Goal: Information Seeking & Learning: Learn about a topic

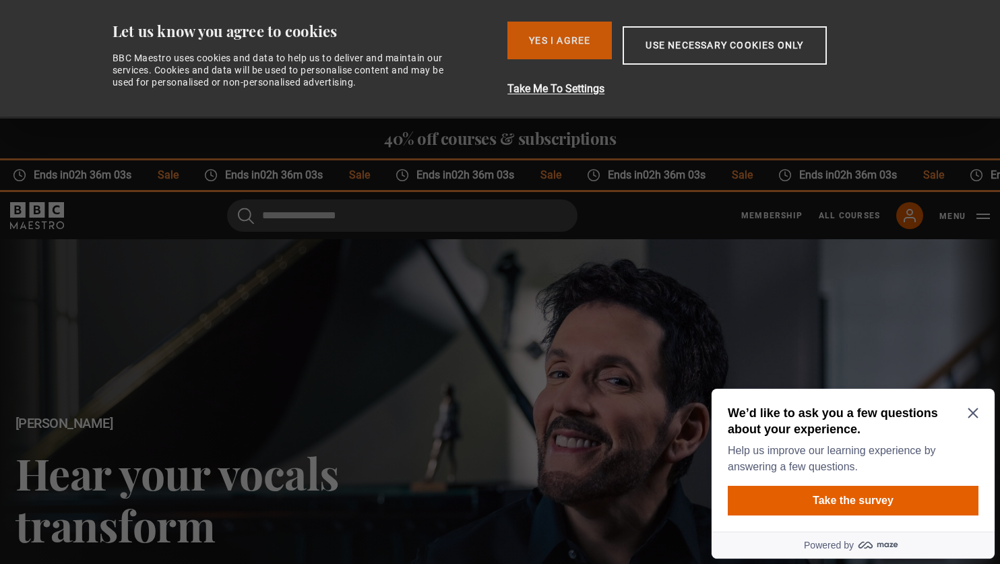
click at [555, 40] on button "Yes I Agree" at bounding box center [560, 41] width 104 height 38
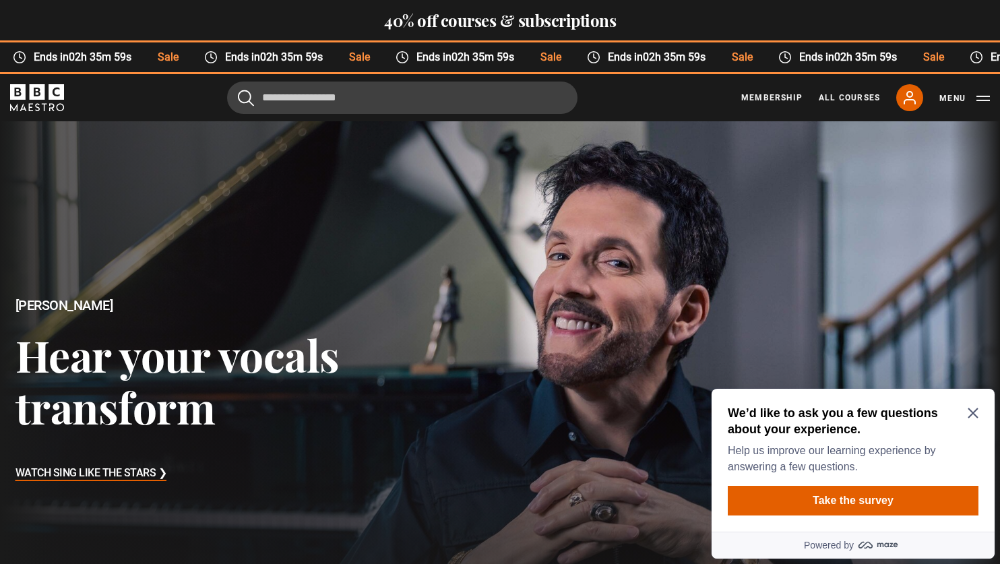
click at [974, 407] on div "We’d like to ask you a few questions about your experience. Help us improve our…" at bounding box center [853, 440] width 251 height 70
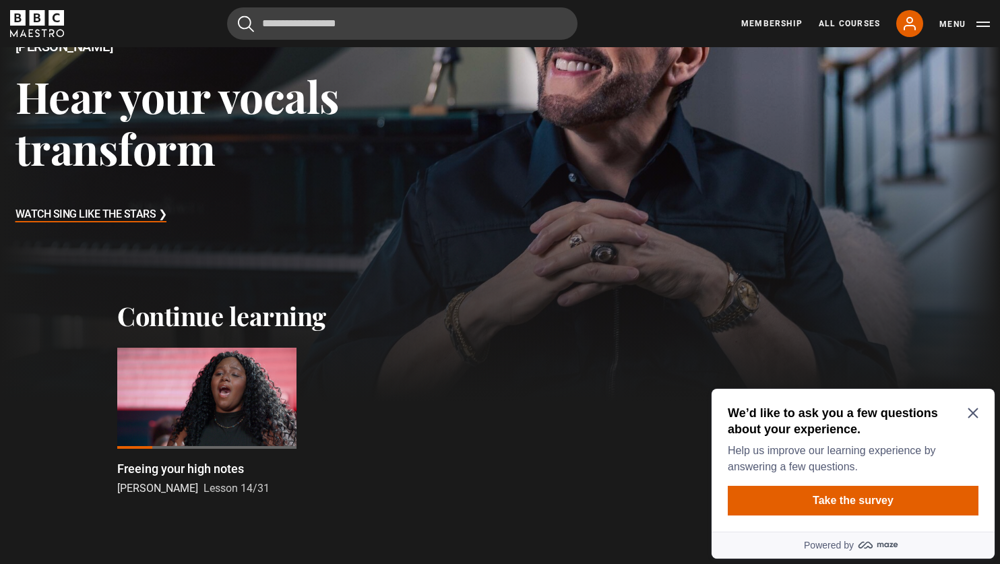
scroll to position [260, 0]
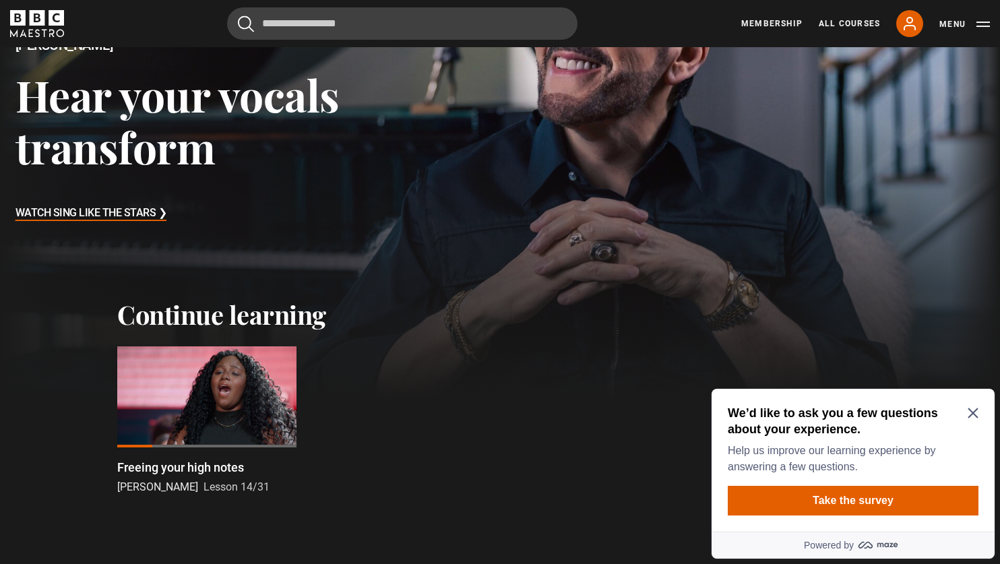
click at [214, 400] on div at bounding box center [206, 396] width 179 height 101
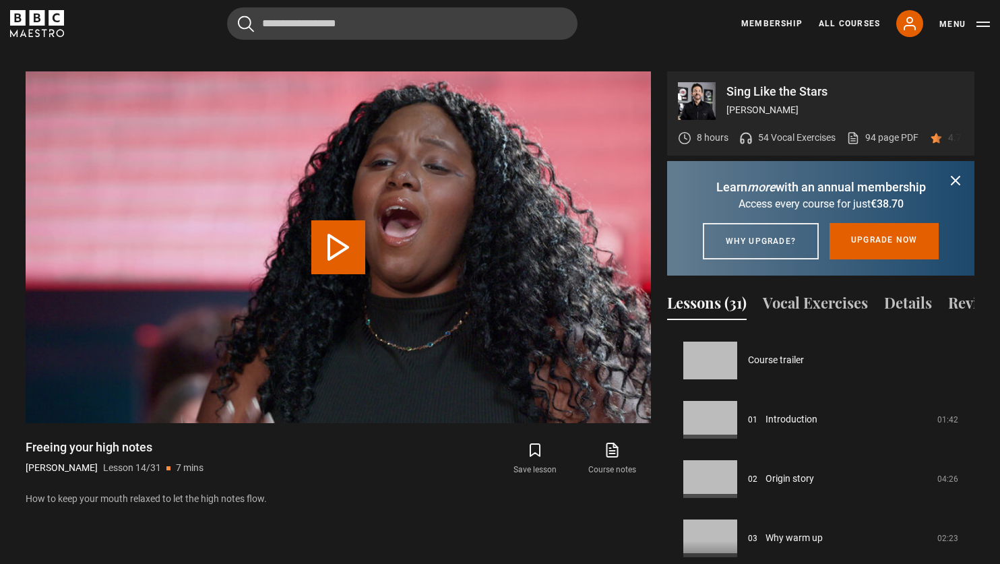
scroll to position [771, 0]
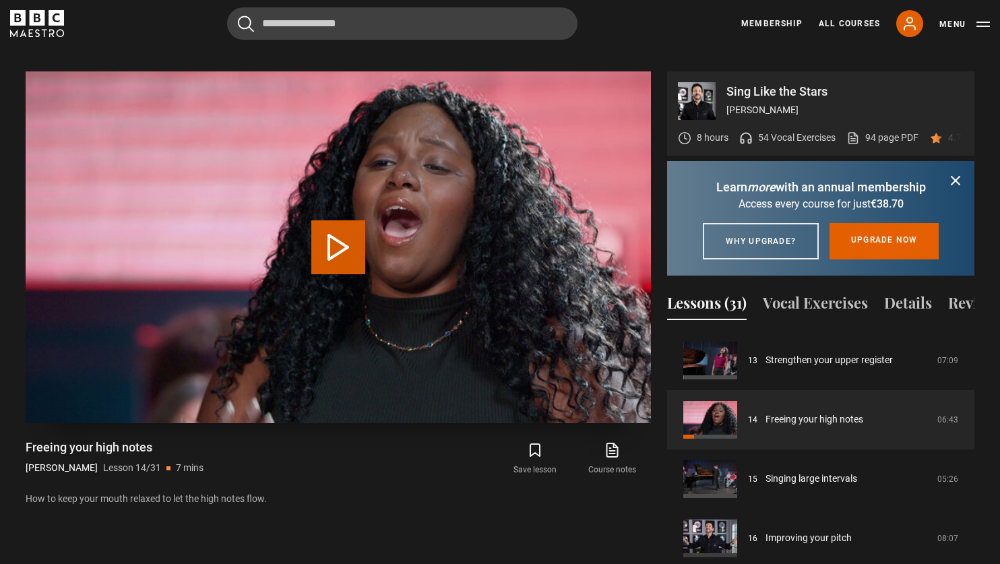
click at [349, 236] on button "Play Lesson Freeing your high notes" at bounding box center [338, 247] width 54 height 54
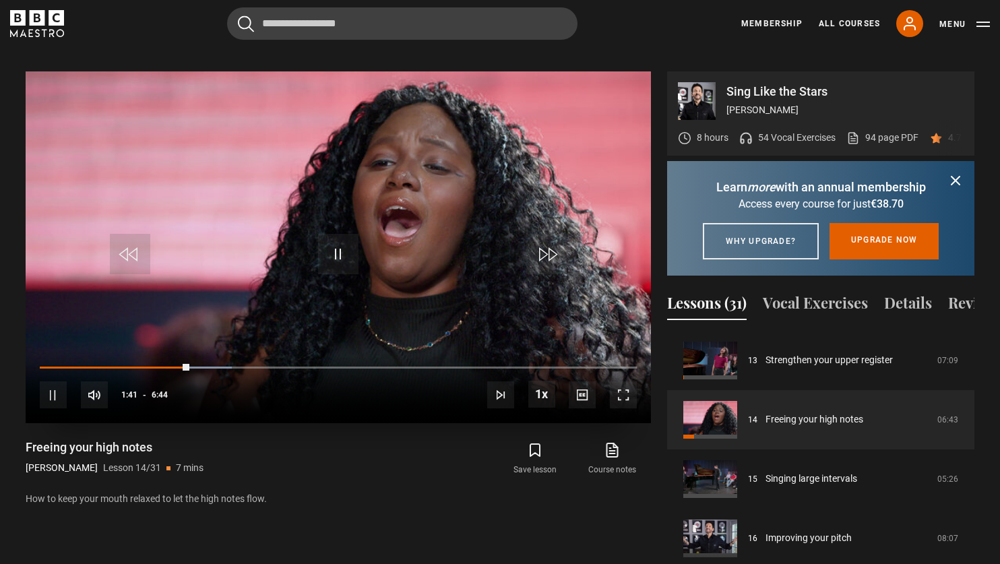
click at [59, 382] on span "Video Player" at bounding box center [53, 395] width 27 height 27
click at [336, 245] on span "Video Player" at bounding box center [338, 254] width 40 height 40
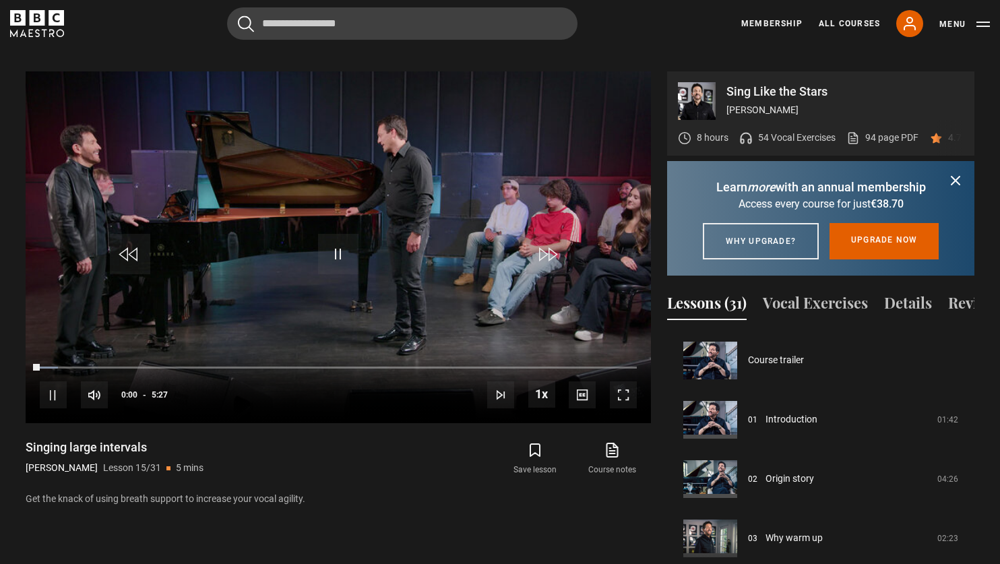
scroll to position [830, 0]
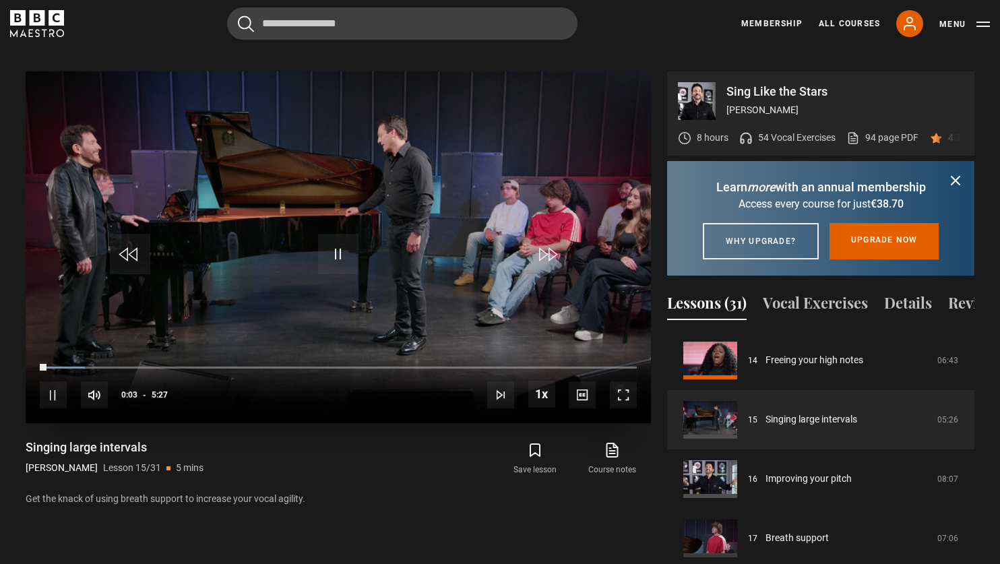
click at [631, 382] on span "Video Player" at bounding box center [623, 395] width 27 height 27
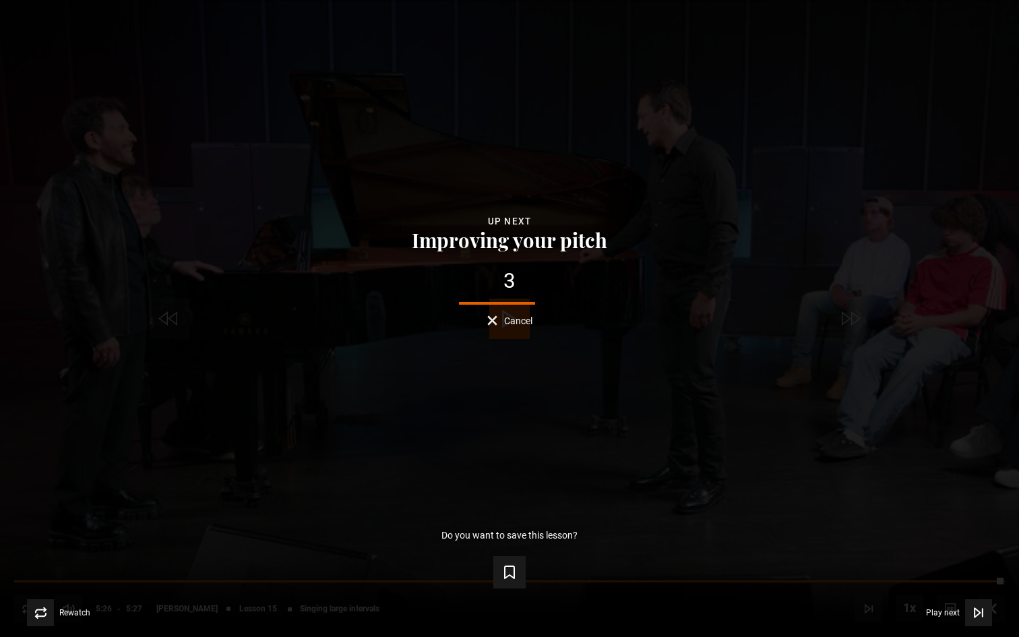
click at [492, 322] on button "Cancel" at bounding box center [509, 320] width 45 height 10
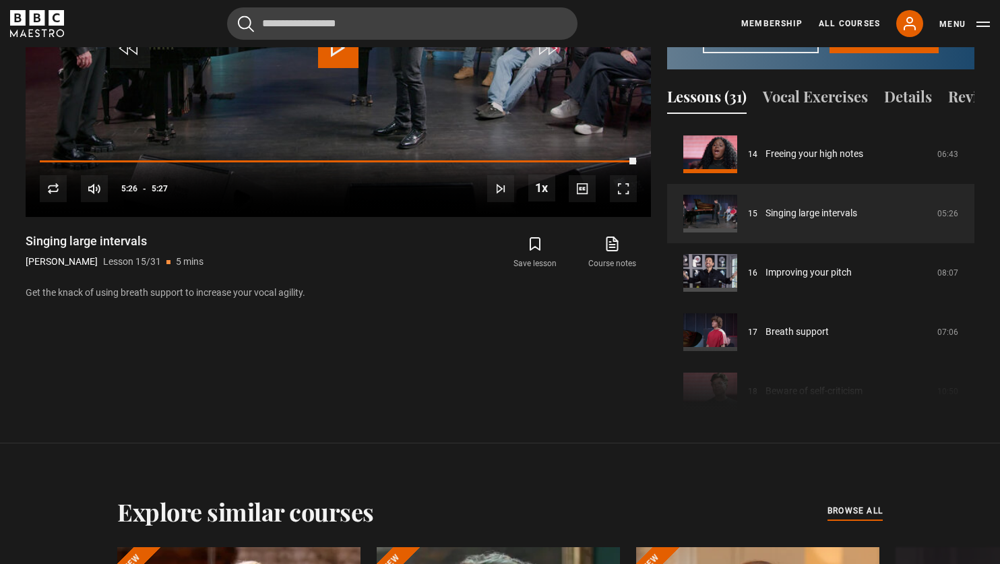
scroll to position [846, 0]
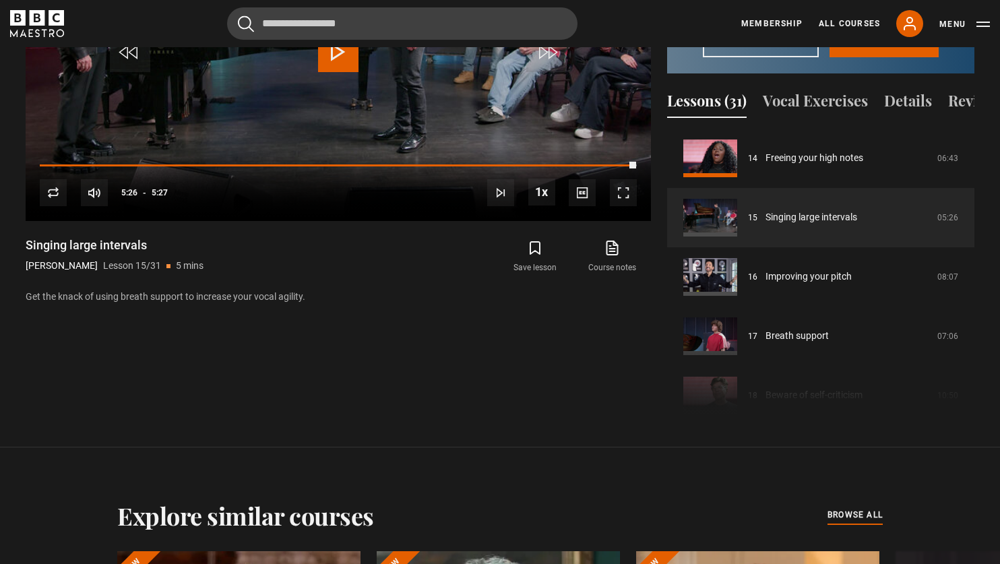
click at [603, 254] on link "Course notes opens in new tab" at bounding box center [612, 256] width 77 height 39
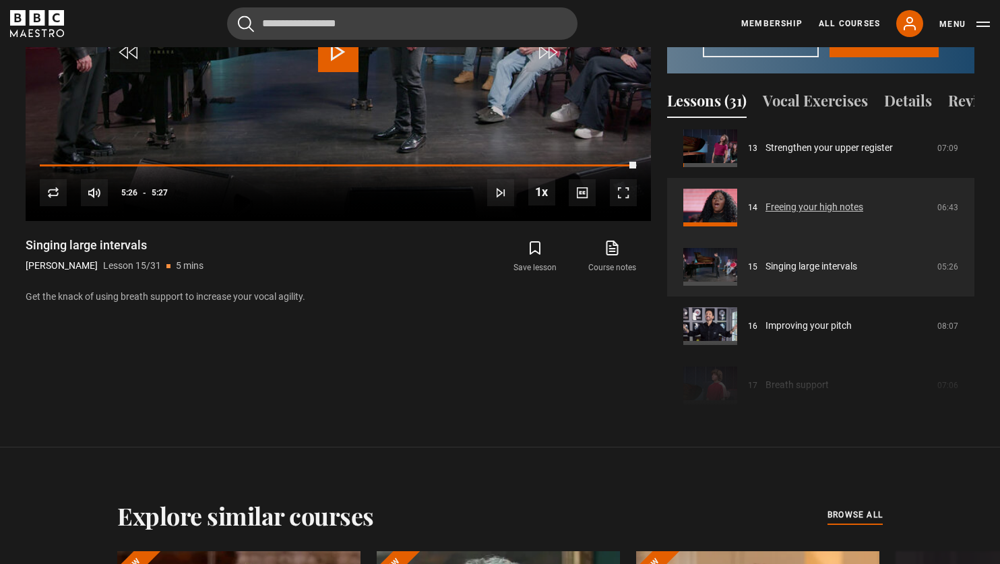
scroll to position [781, 0]
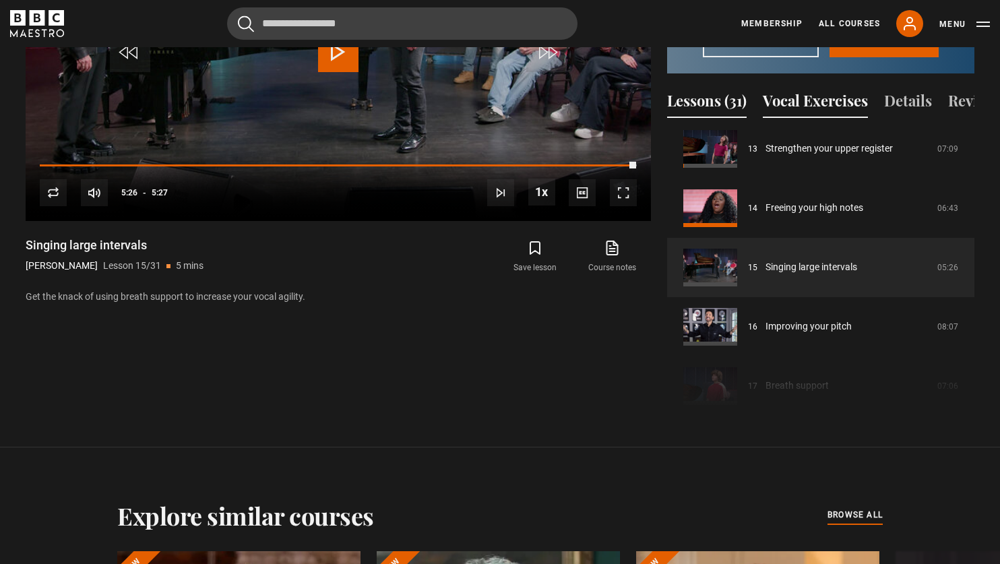
click at [827, 105] on button "Vocal Exercises" at bounding box center [815, 104] width 105 height 28
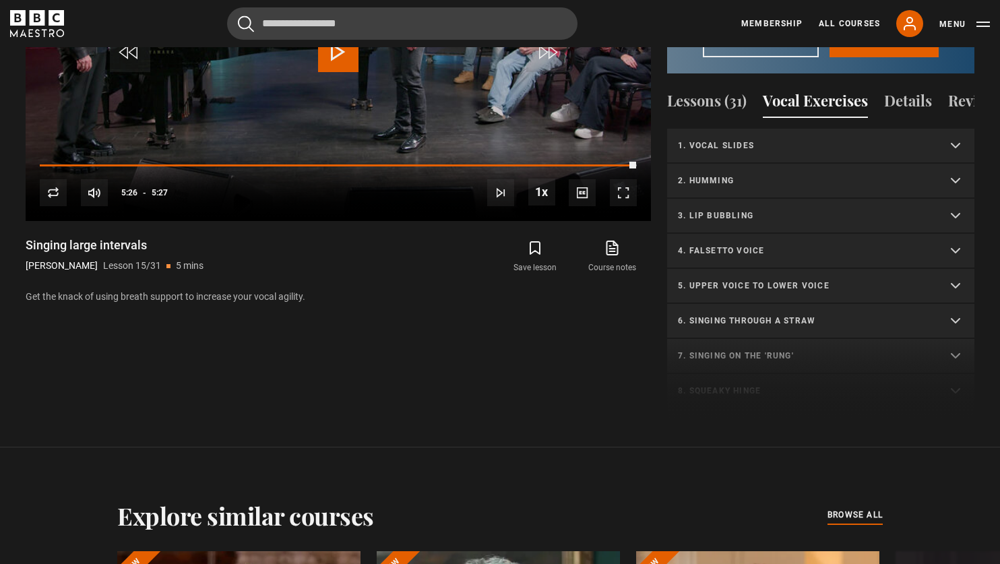
click at [799, 142] on p "1. Vocal slides" at bounding box center [804, 146] width 253 height 12
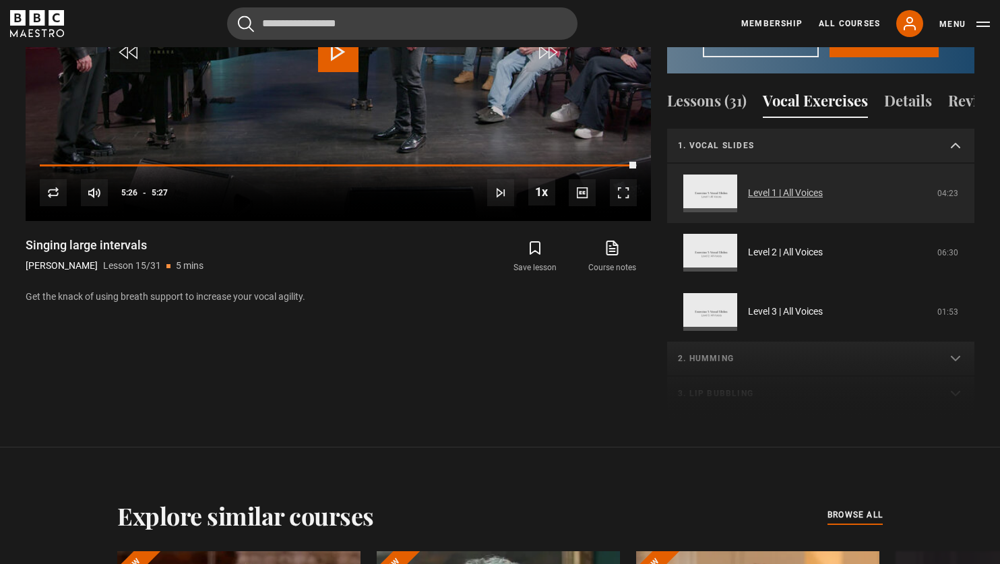
click at [795, 198] on link "Level 1 | All Voices" at bounding box center [785, 193] width 75 height 14
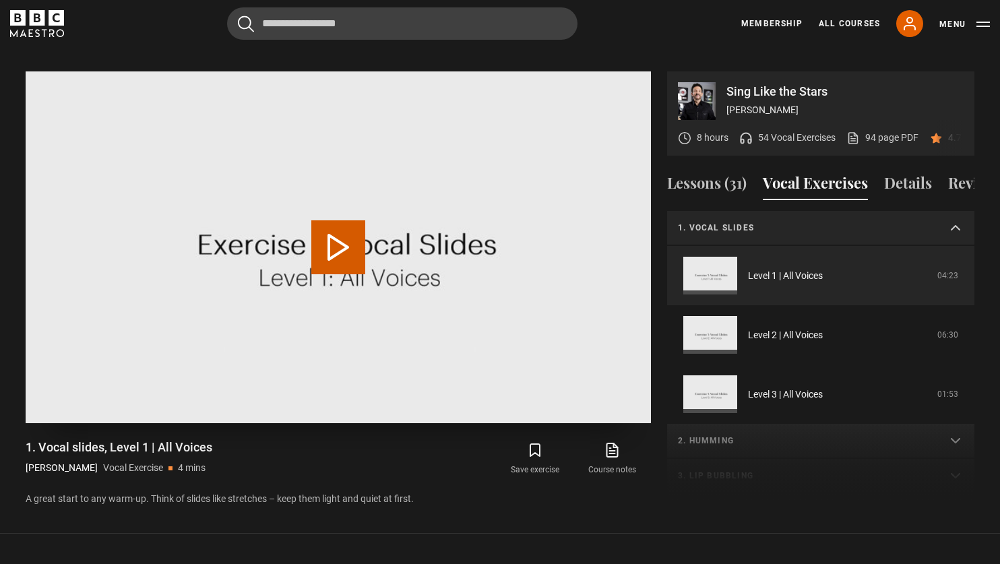
click at [338, 231] on button "Play Video" at bounding box center [338, 247] width 54 height 54
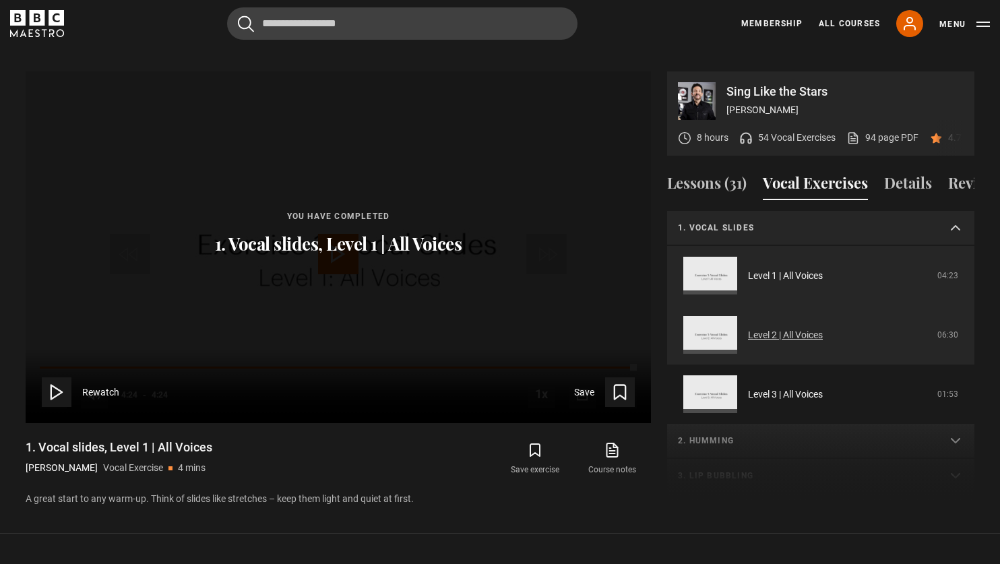
click at [805, 328] on link "Level 2 | All Voices" at bounding box center [785, 335] width 75 height 14
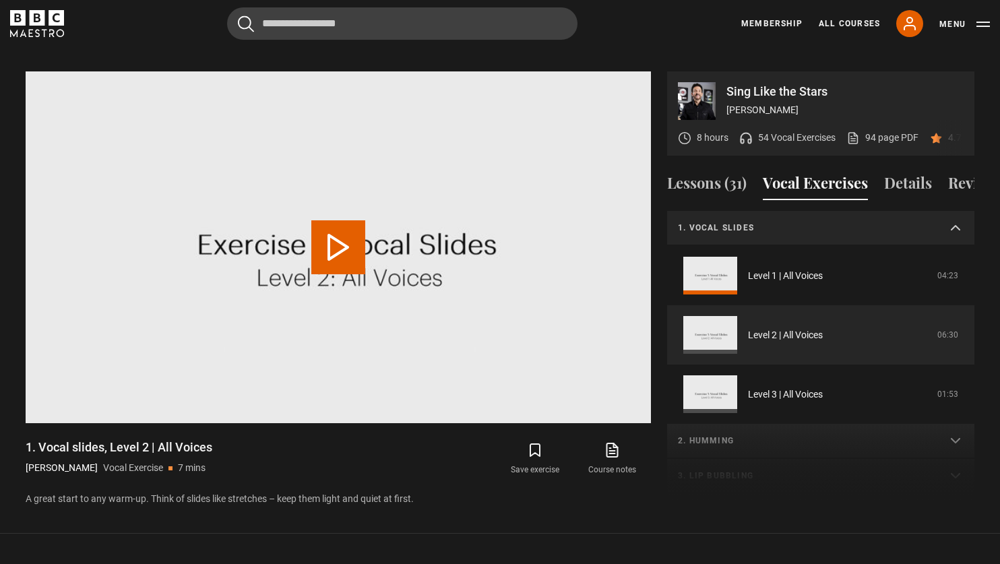
scroll to position [35, 0]
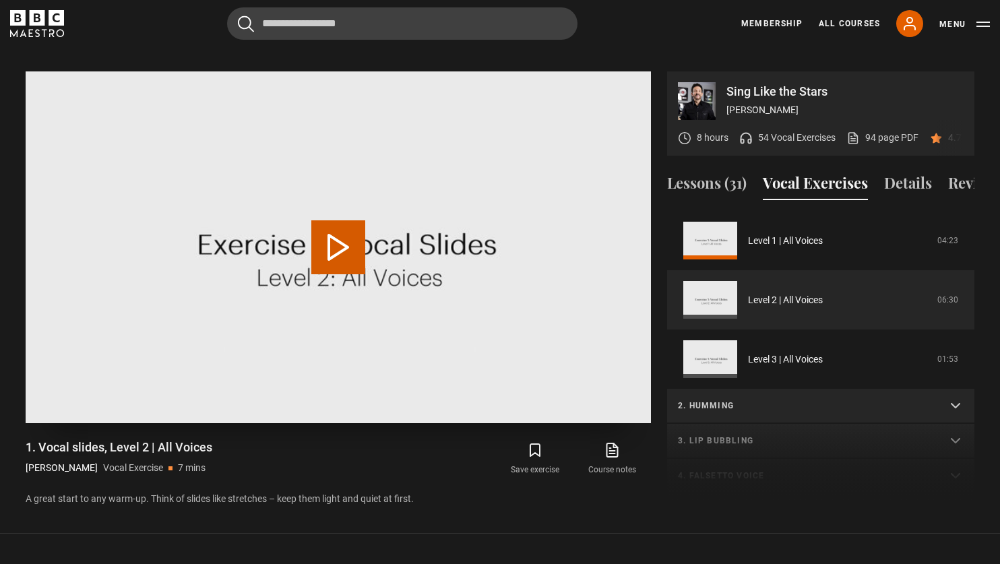
click at [336, 235] on button "Play Video" at bounding box center [338, 247] width 54 height 54
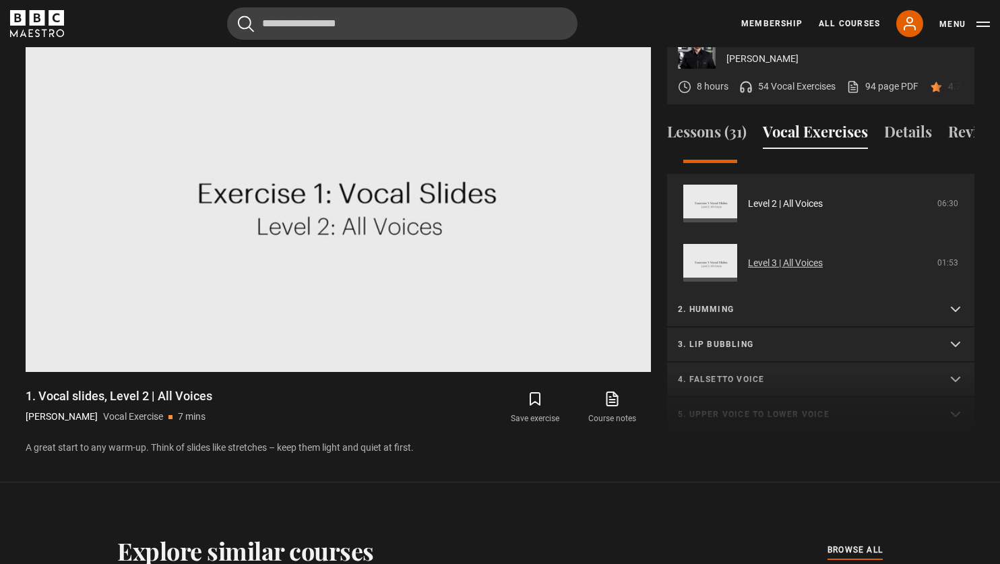
scroll to position [82, 0]
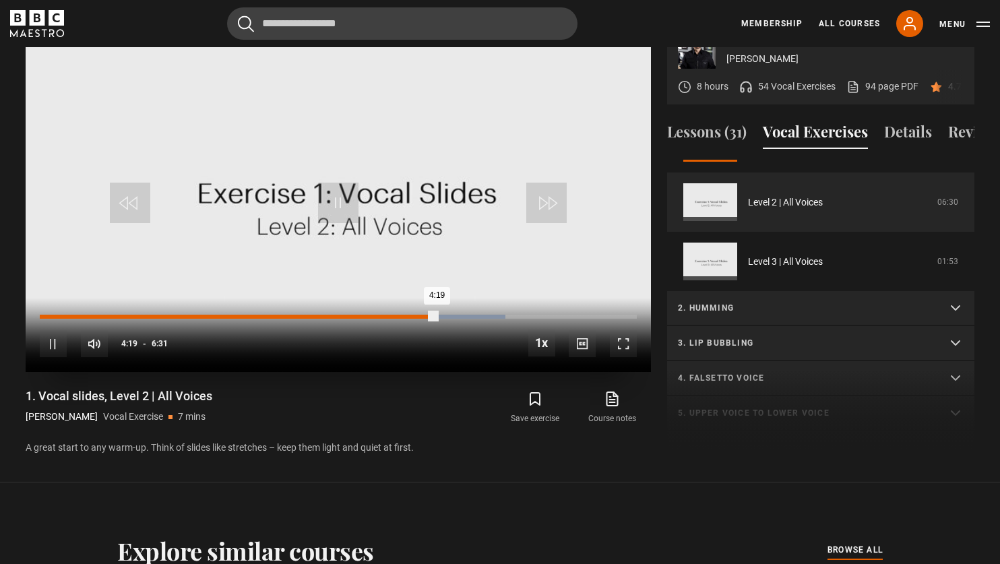
click at [417, 315] on div "Loaded : 77.96% 4:06 4:19" at bounding box center [338, 317] width 597 height 4
click at [400, 315] on div "Loaded : 79.21% 3:55 3:55" at bounding box center [338, 317] width 597 height 4
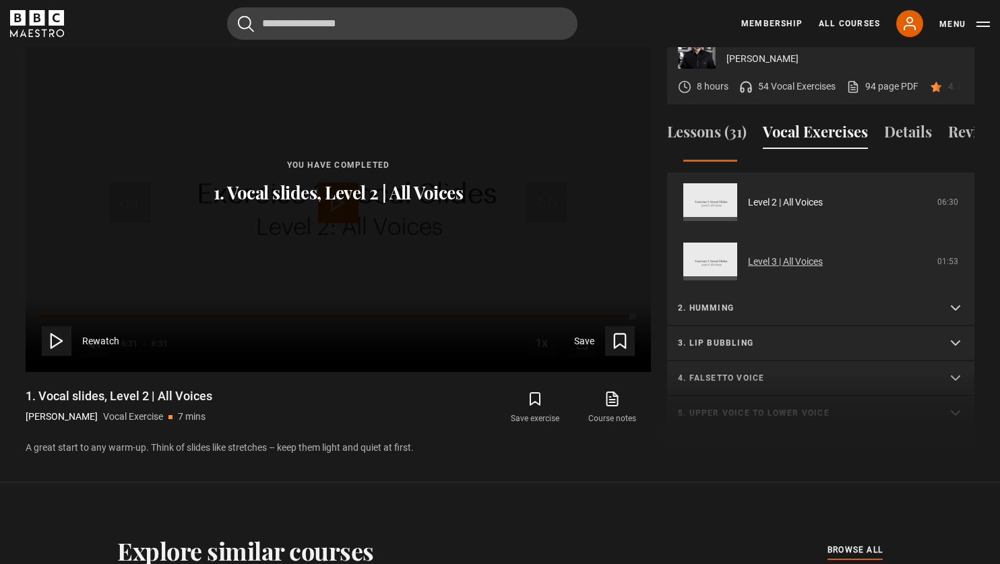
click at [808, 255] on link "Level 3 | All Voices" at bounding box center [785, 262] width 75 height 14
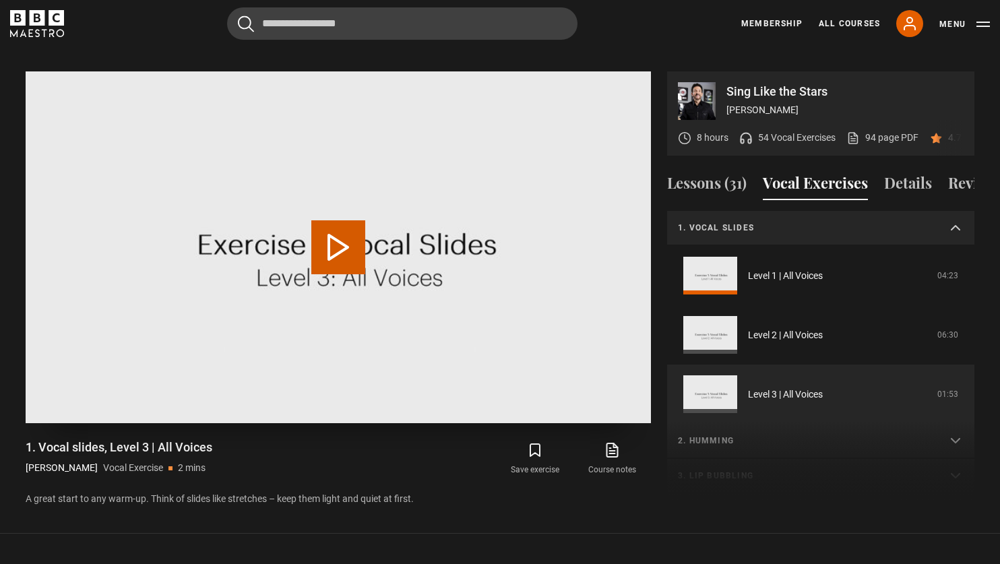
scroll to position [94, 0]
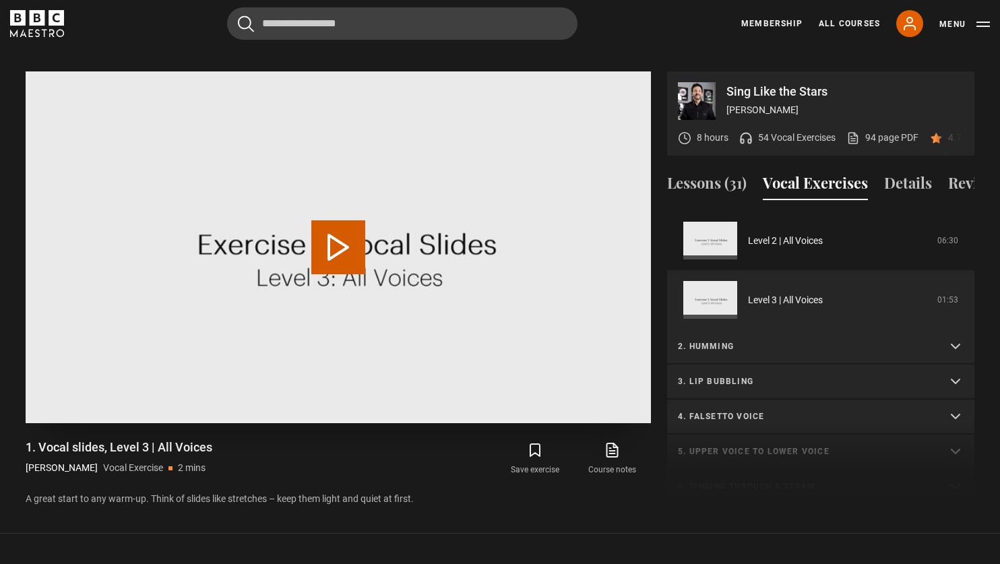
click at [336, 235] on button "Play Video" at bounding box center [338, 247] width 54 height 54
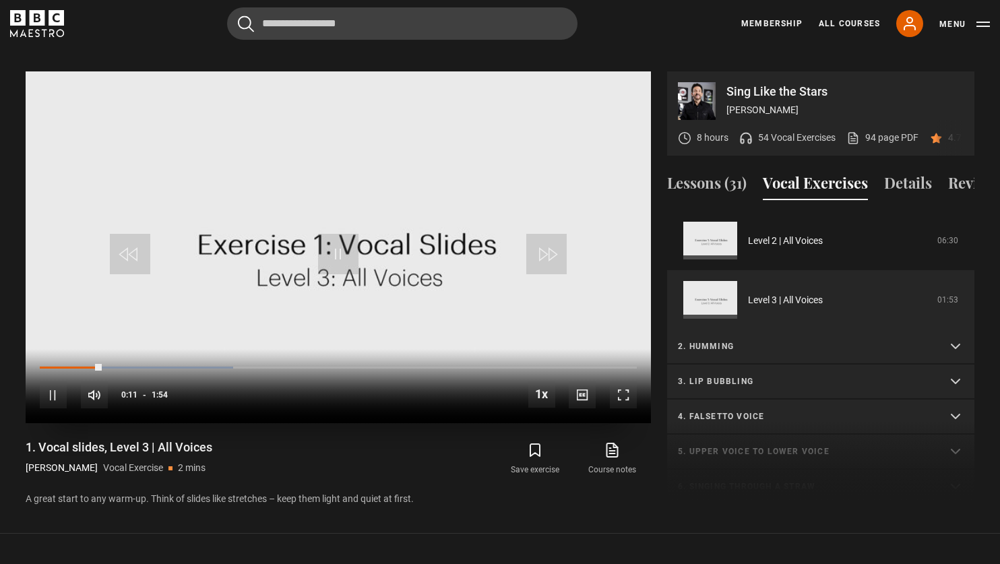
click at [147, 349] on div "10s Skip Back 10 seconds Pause 10s Skip Forward 10 seconds Loaded : 32.40% 0:20…" at bounding box center [339, 386] width 626 height 75
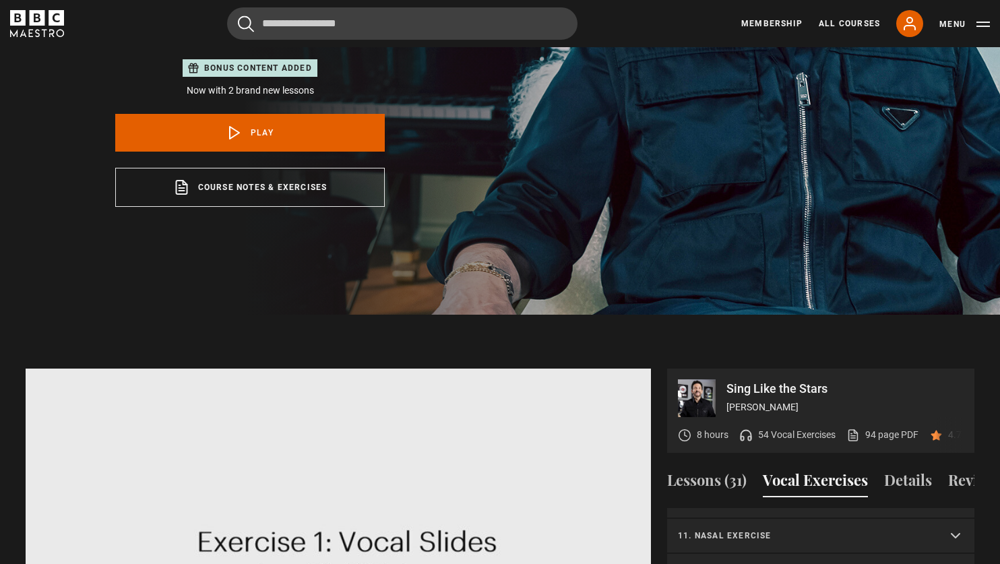
scroll to position [352, 0]
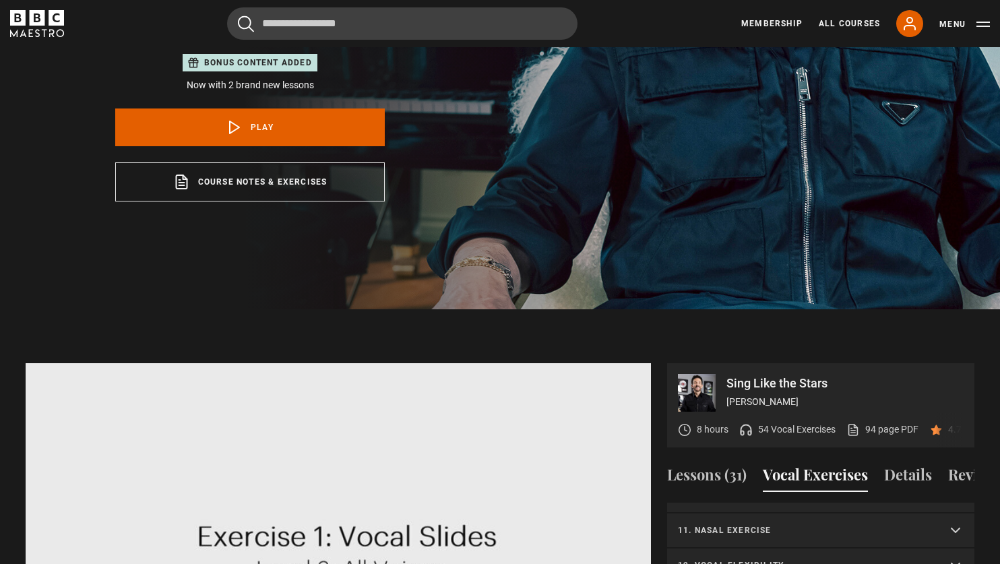
click at [760, 423] on p "54 Vocal Exercises" at bounding box center [797, 430] width 78 height 14
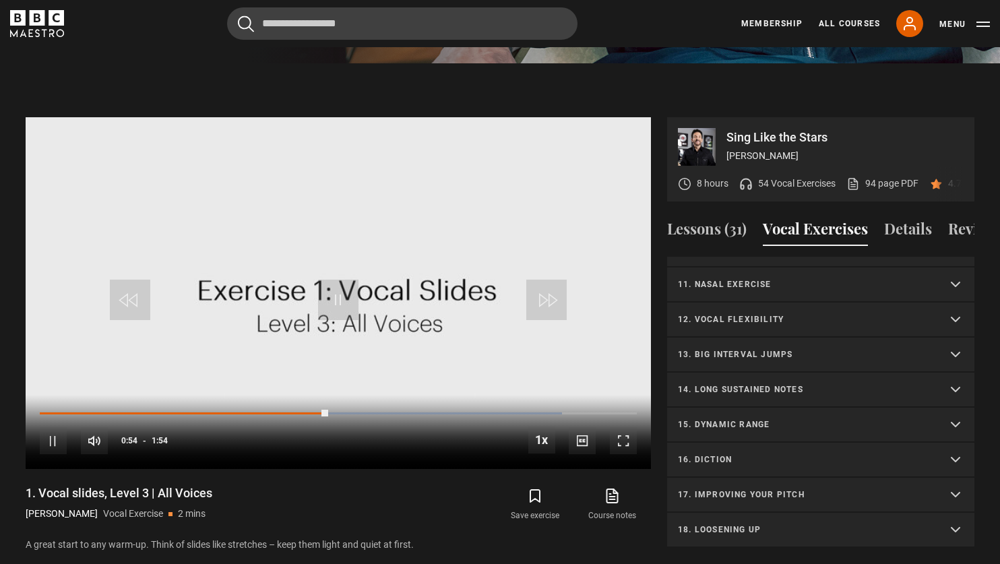
scroll to position [605, 0]
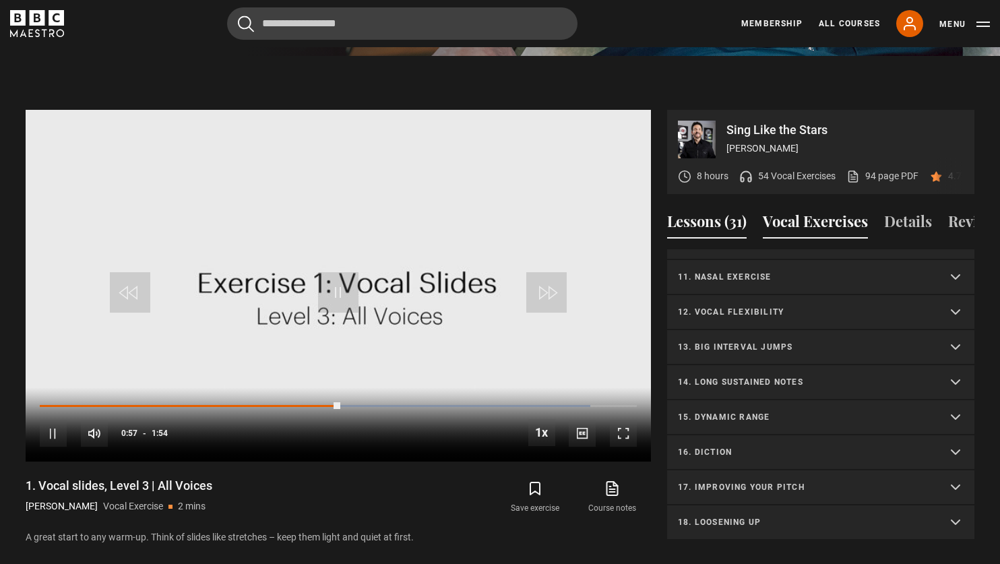
click at [734, 210] on button "Lessons (31)" at bounding box center [707, 224] width 80 height 28
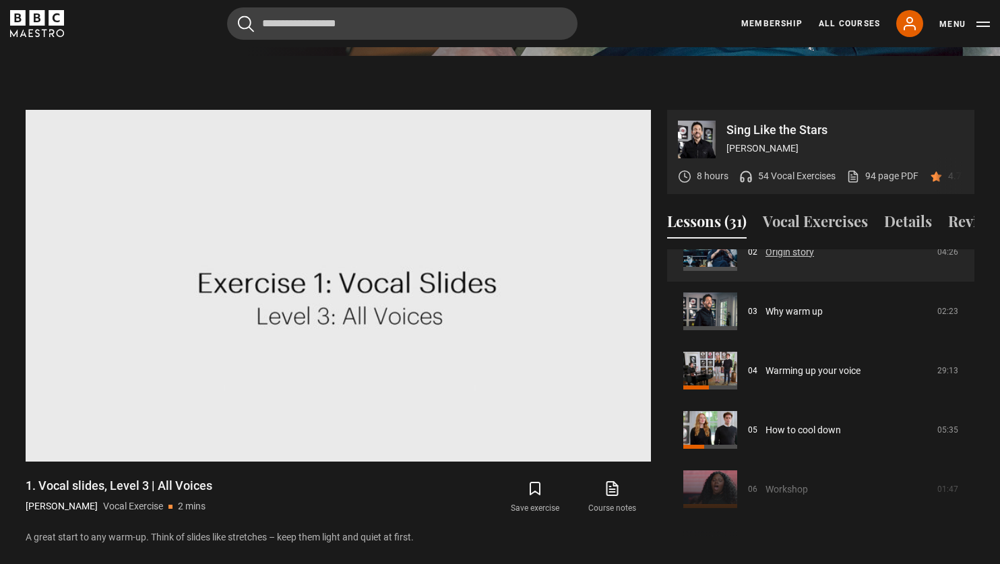
scroll to position [148, 0]
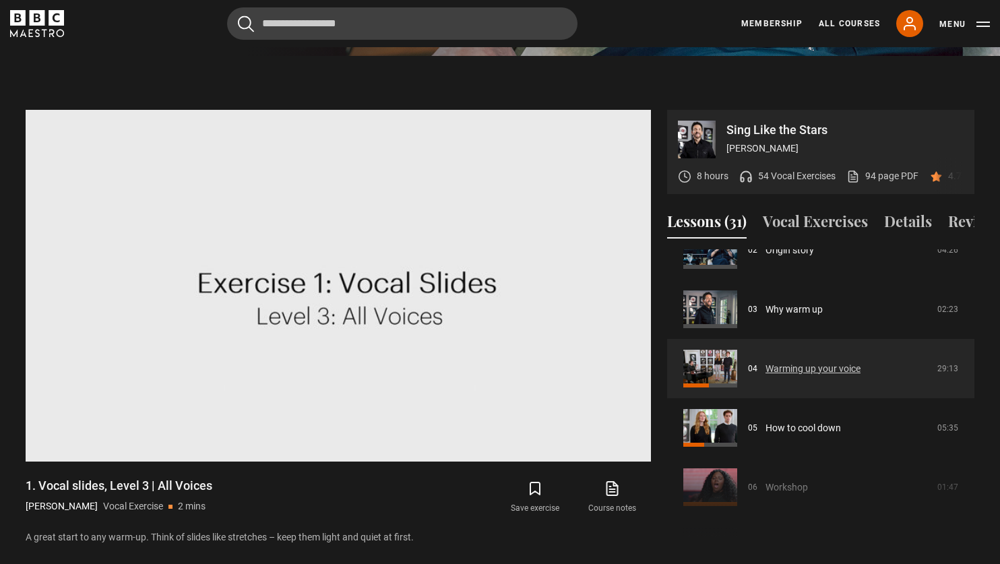
click at [801, 362] on link "Warming up your voice" at bounding box center [813, 369] width 95 height 14
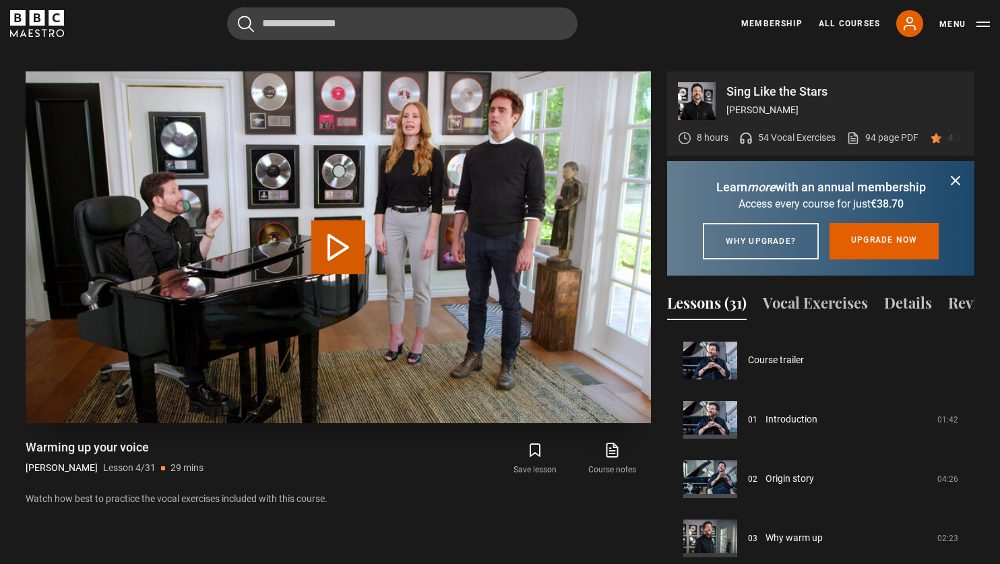
scroll to position [178, 0]
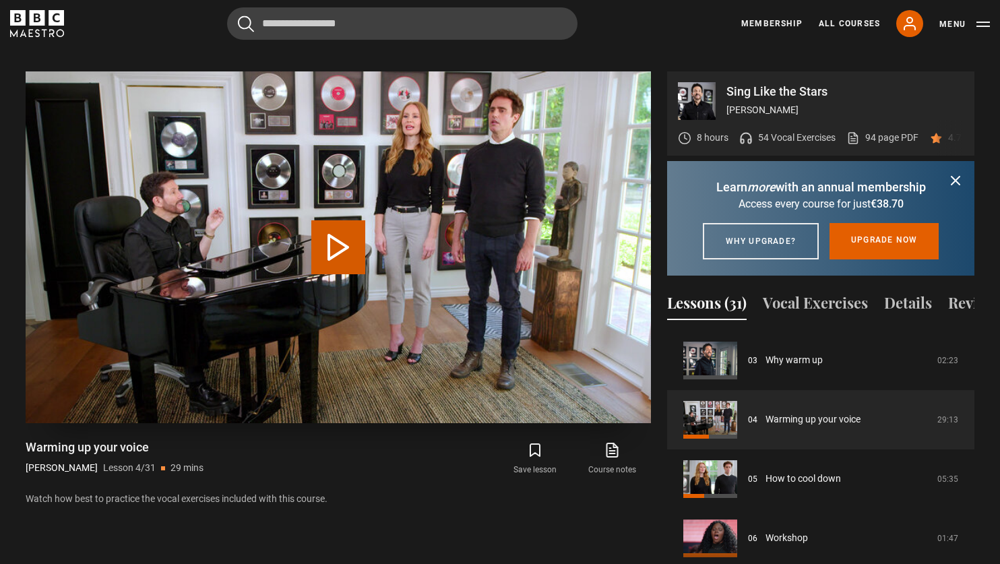
click at [337, 222] on button "Play Lesson Warming up your voice" at bounding box center [338, 247] width 54 height 54
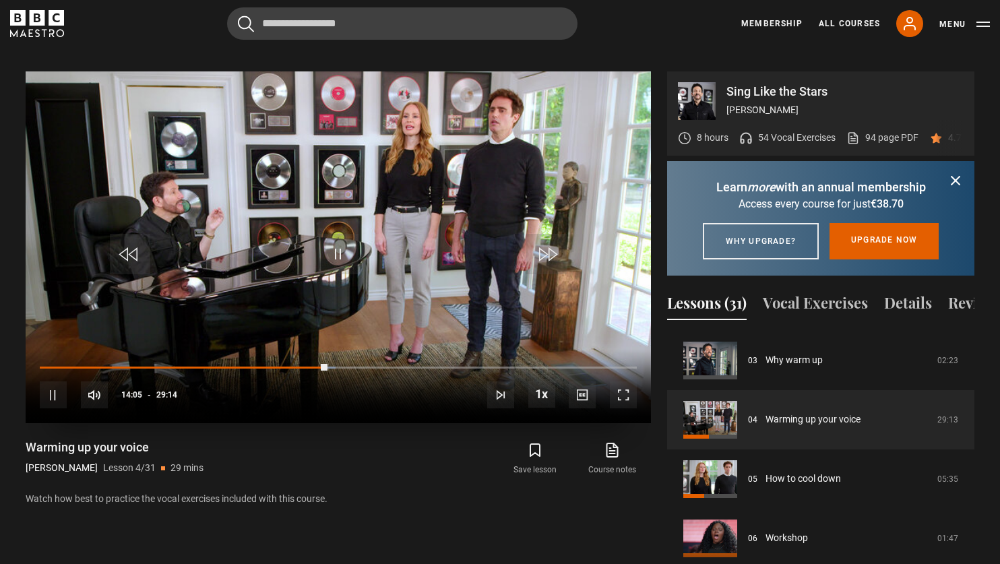
click at [292, 349] on div "10s Skip Back 10 seconds Pause 10s Skip Forward 10 seconds Loaded : 49.59% 12:2…" at bounding box center [339, 386] width 626 height 75
click at [272, 349] on div "10s Skip Back 10 seconds Pause 10s Skip Forward 10 seconds Loaded : 49.87% 12:2…" at bounding box center [339, 386] width 626 height 75
drag, startPoint x: 324, startPoint y: 348, endPoint x: 256, endPoint y: 344, distance: 67.5
click at [256, 349] on div "10s Skip Back 10 seconds Play 10s Skip Forward 10 seconds Loaded : 50.46% 10:29…" at bounding box center [339, 386] width 626 height 75
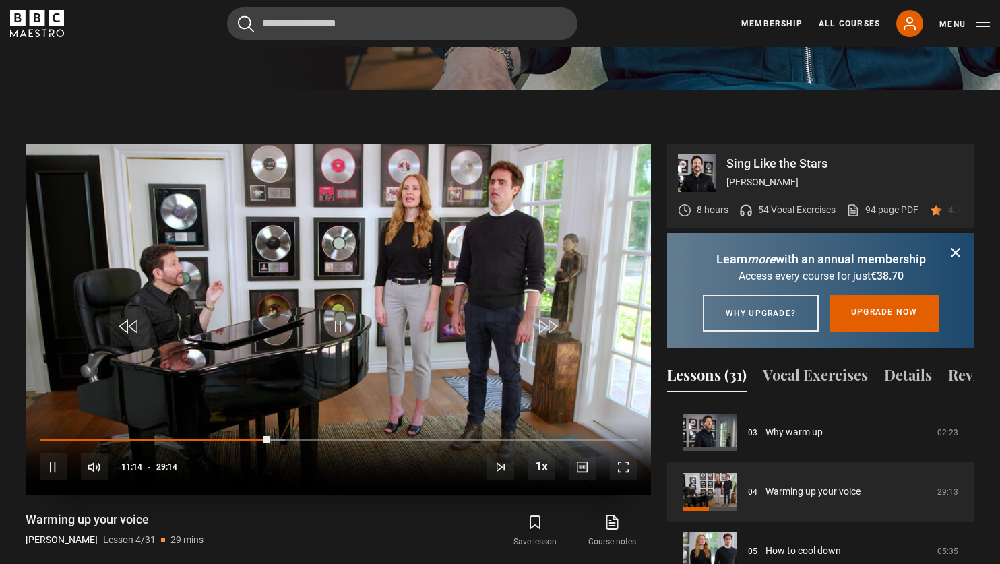
scroll to position [567, 0]
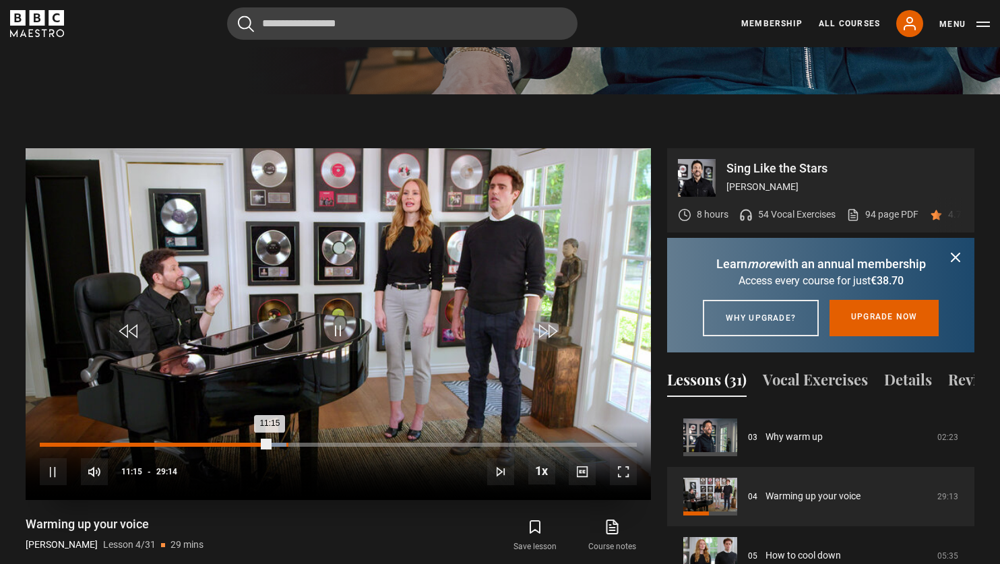
click at [286, 443] on div "Loaded : 41.32% 12:04 11:15" at bounding box center [338, 445] width 597 height 4
click at [299, 443] on div "12:42" at bounding box center [300, 445] width 2 height 4
click at [306, 443] on div "Loaded : 46.16% 13:01 12:54" at bounding box center [338, 445] width 597 height 4
click at [315, 443] on div "Loaded : 46.16% 13:27 13:03" at bounding box center [338, 445] width 597 height 4
click at [343, 321] on span "Video Player" at bounding box center [338, 331] width 40 height 40
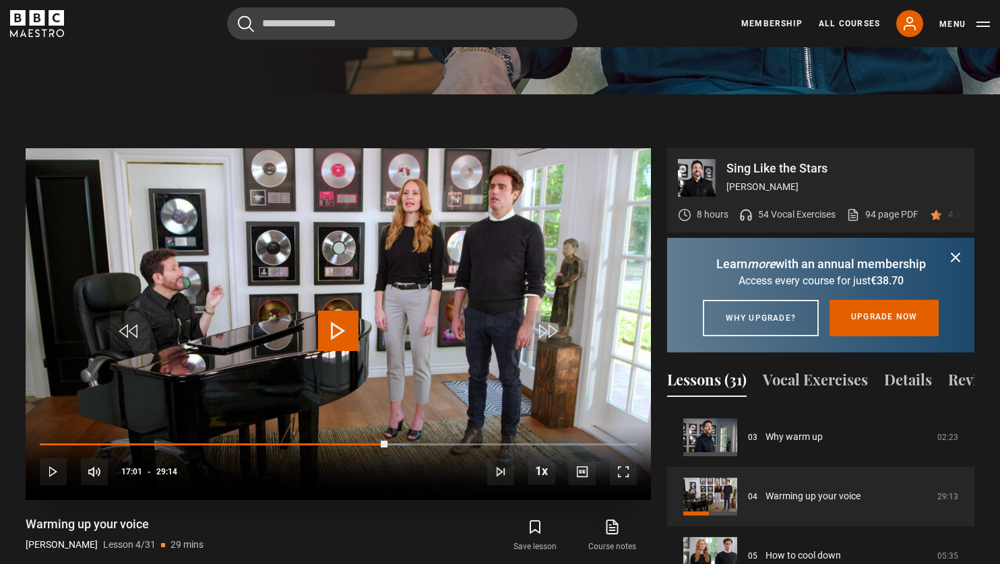
click at [52, 460] on span "Video Player" at bounding box center [53, 471] width 27 height 27
click at [338, 311] on span "Video Player" at bounding box center [338, 331] width 40 height 40
click at [334, 313] on span "Video Player" at bounding box center [338, 331] width 40 height 40
